Goal: Check status

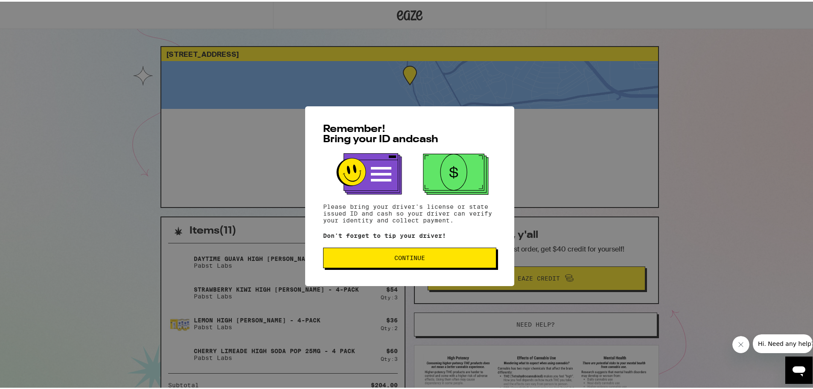
click at [428, 258] on span "Continue" at bounding box center [409, 256] width 159 height 6
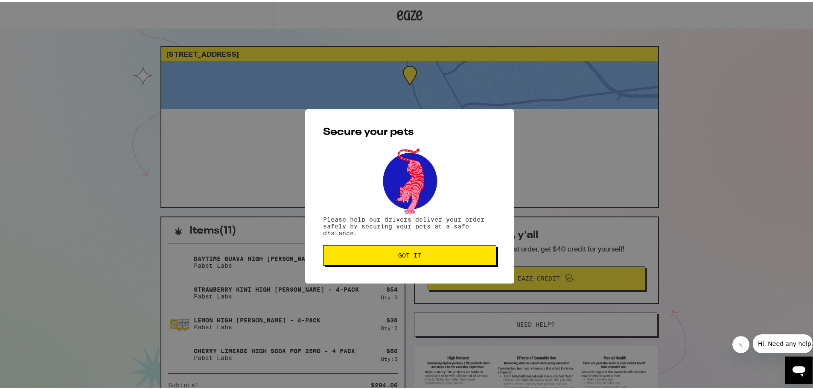
click at [428, 258] on button "Got it" at bounding box center [409, 253] width 173 height 20
